Goal: Information Seeking & Learning: Understand process/instructions

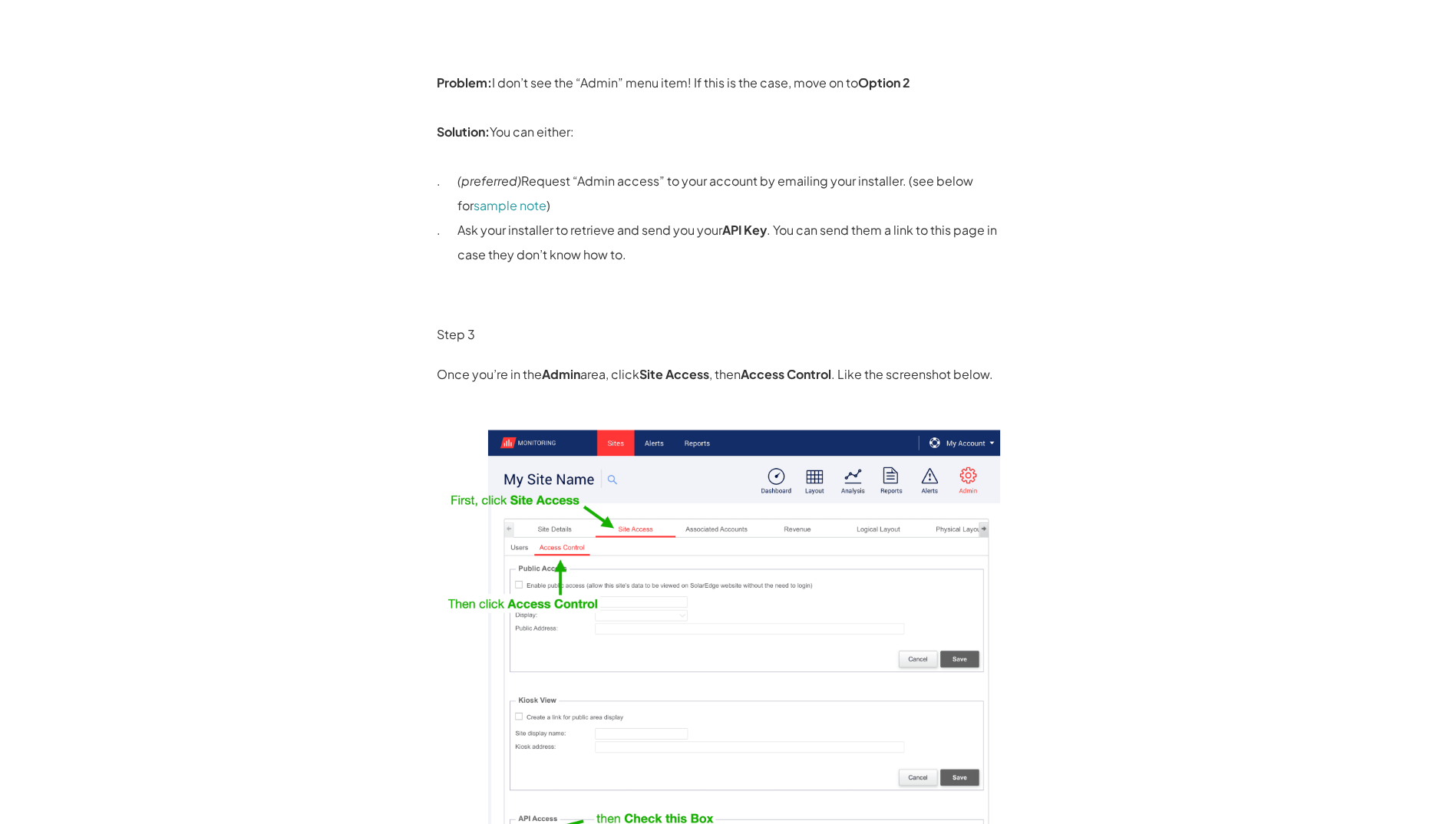
scroll to position [822, 0]
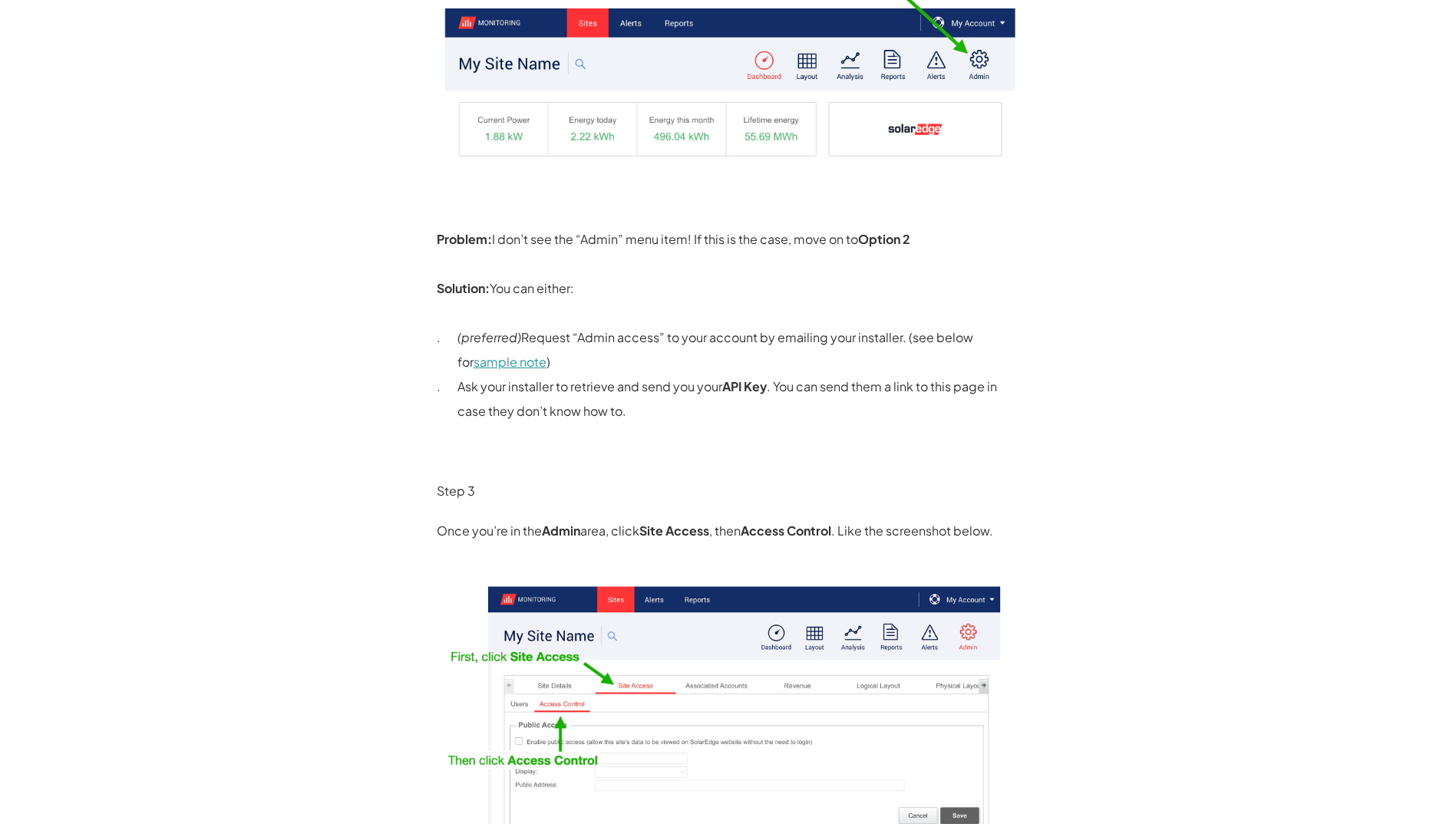
click at [502, 364] on link "sample note" at bounding box center [510, 362] width 73 height 16
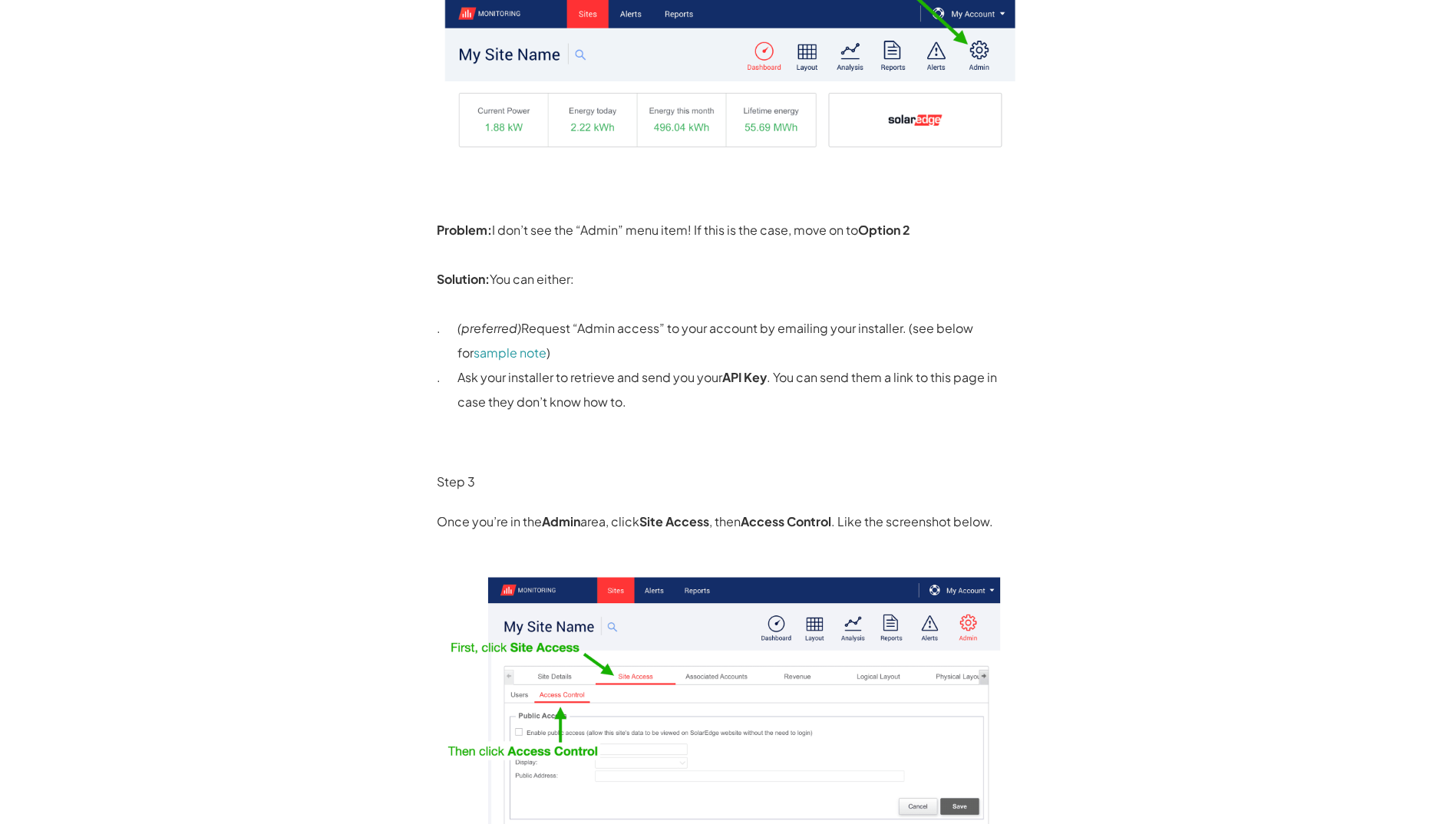
scroll to position [851, 0]
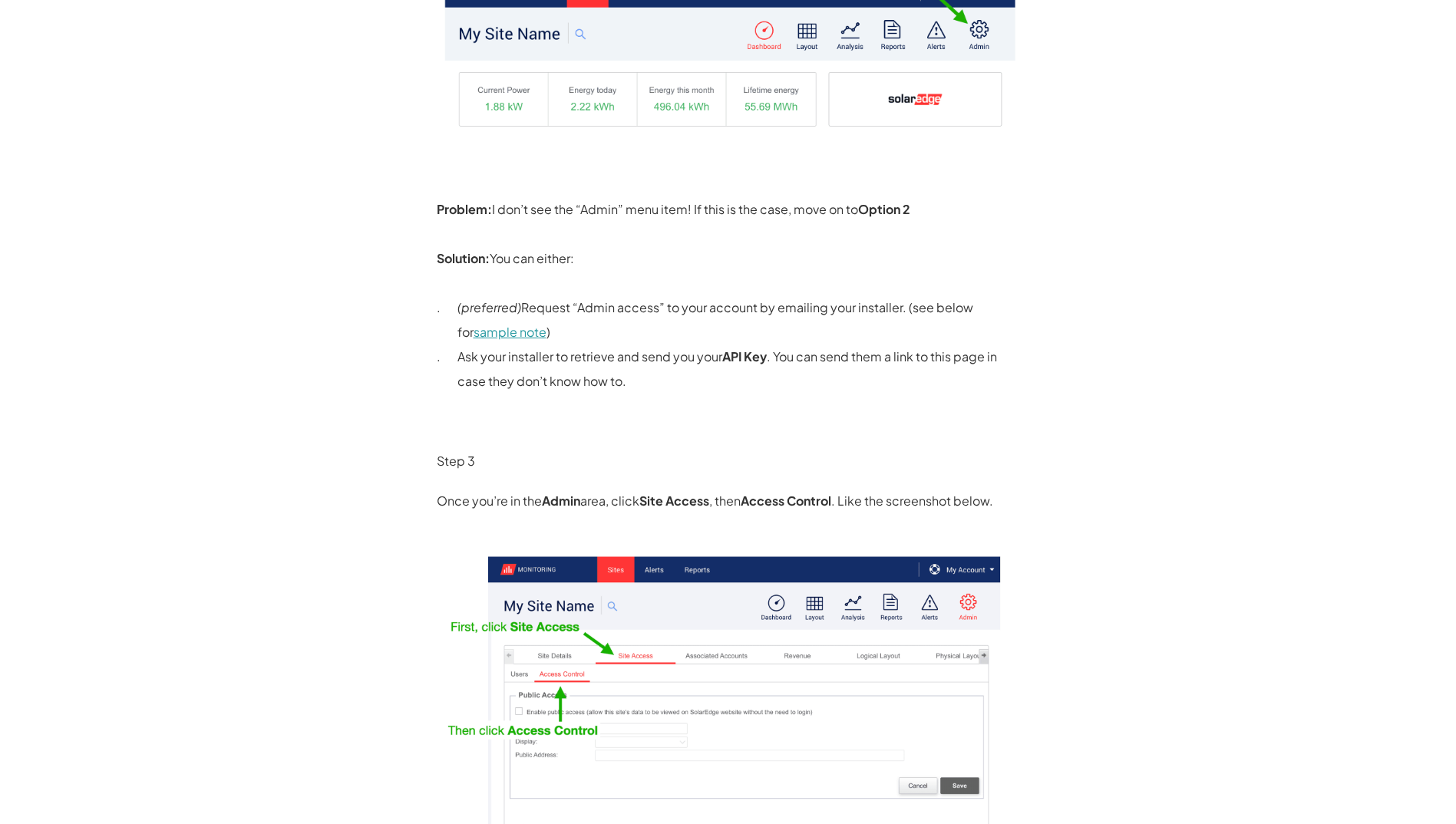
click at [482, 331] on link "sample note" at bounding box center [510, 332] width 73 height 16
